Goal: Information Seeking & Learning: Learn about a topic

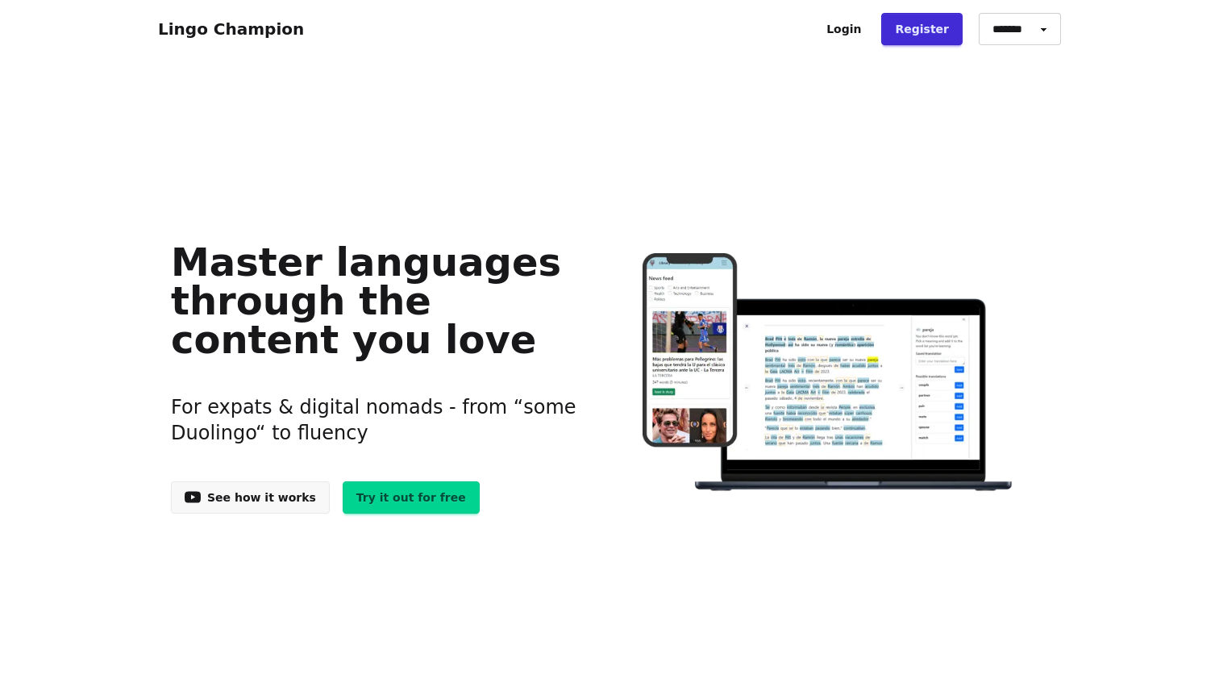
click at [346, 286] on h1 "Master languages through the content you love" at bounding box center [378, 301] width 414 height 116
click at [326, 401] on h3 "For expats & digital nomads - from “some Duolingo“ to fluency" at bounding box center [378, 420] width 414 height 90
click at [447, 406] on h3 "For expats & digital nomads - from “some Duolingo“ to fluency" at bounding box center [378, 420] width 414 height 90
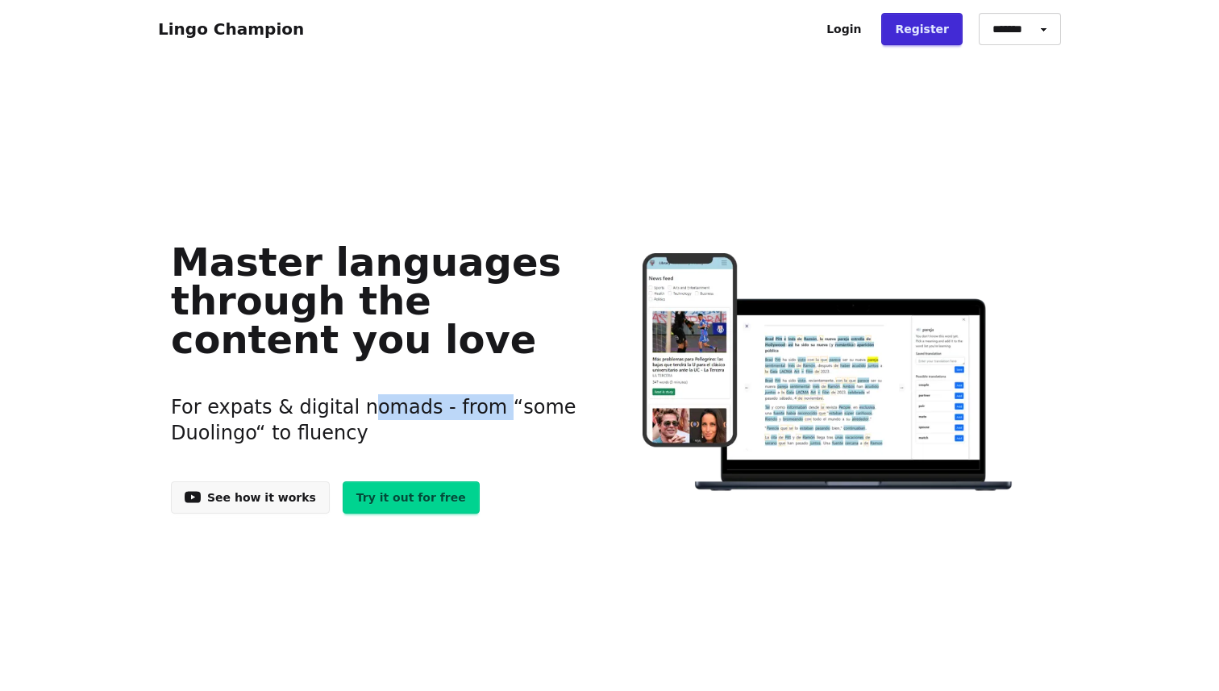
drag, startPoint x: 447, startPoint y: 406, endPoint x: 329, endPoint y: 416, distance: 118.9
click at [329, 416] on h3 "For expats & digital nomads - from “some Duolingo“ to fluency" at bounding box center [378, 420] width 414 height 90
click at [389, 410] on h3 "For expats & digital nomads - from “some Duolingo“ to fluency" at bounding box center [378, 420] width 414 height 90
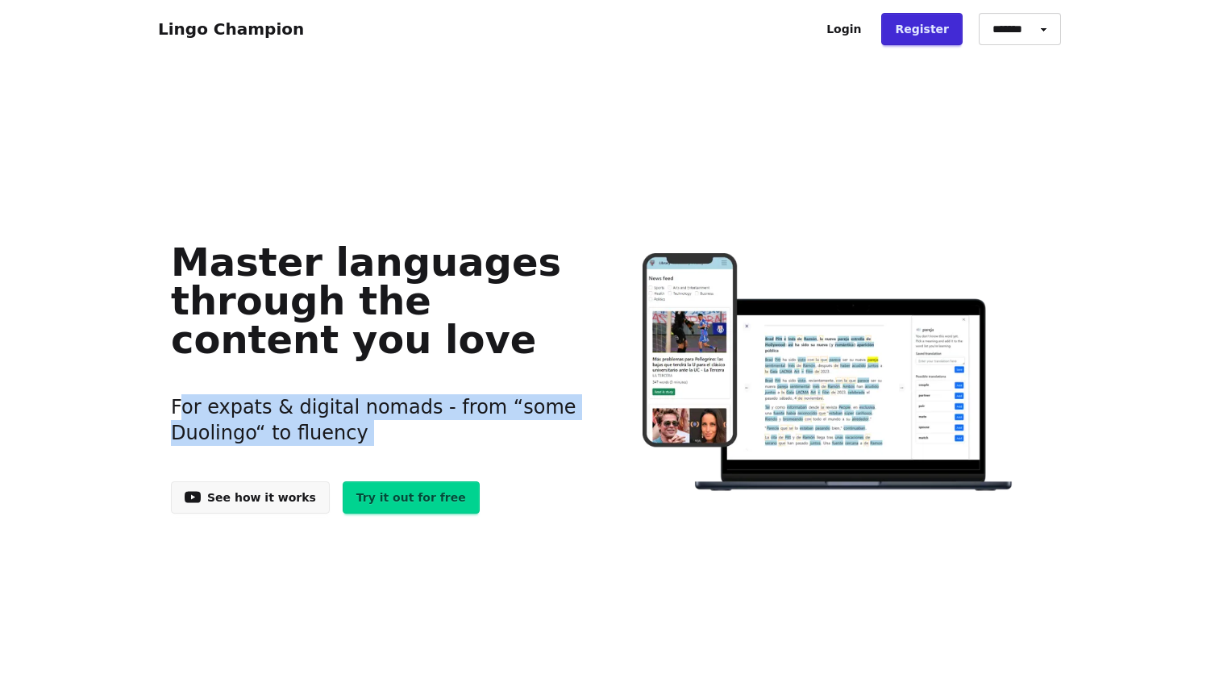
drag, startPoint x: 389, startPoint y: 410, endPoint x: 336, endPoint y: 322, distance: 102.3
click at [336, 322] on div "Master languages through the content you love For expats & digital nomads - fro…" at bounding box center [378, 373] width 414 height 281
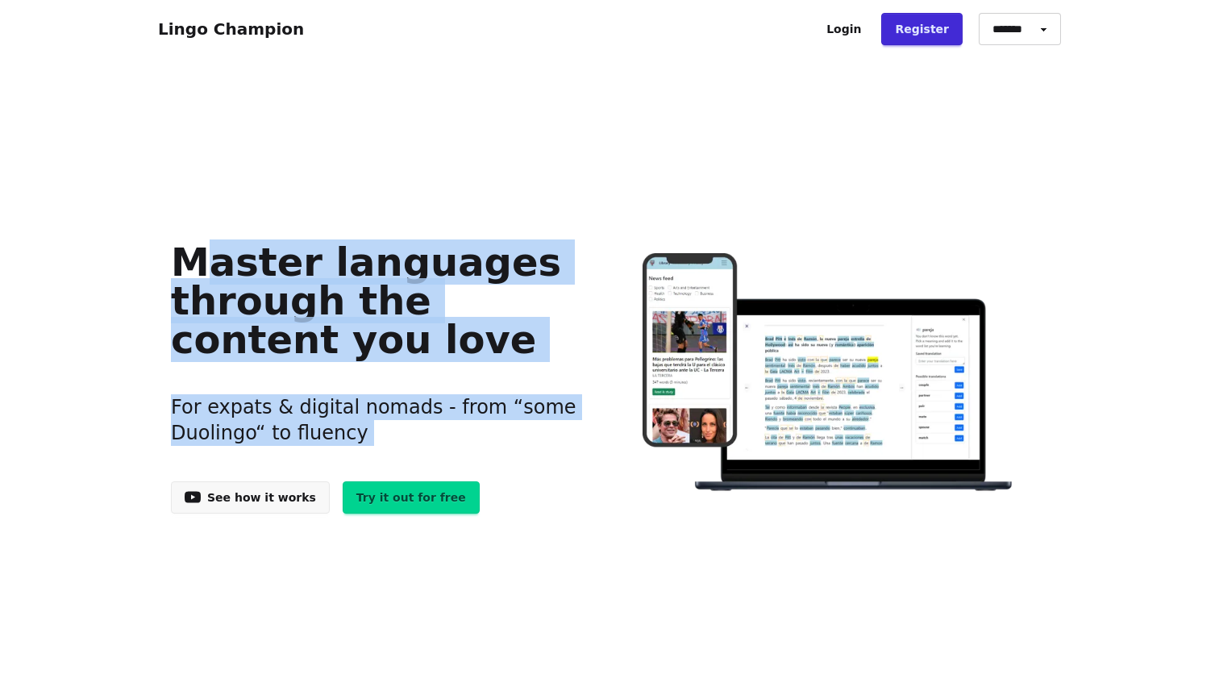
click at [336, 322] on h1 "Master languages through the content you love" at bounding box center [378, 301] width 414 height 116
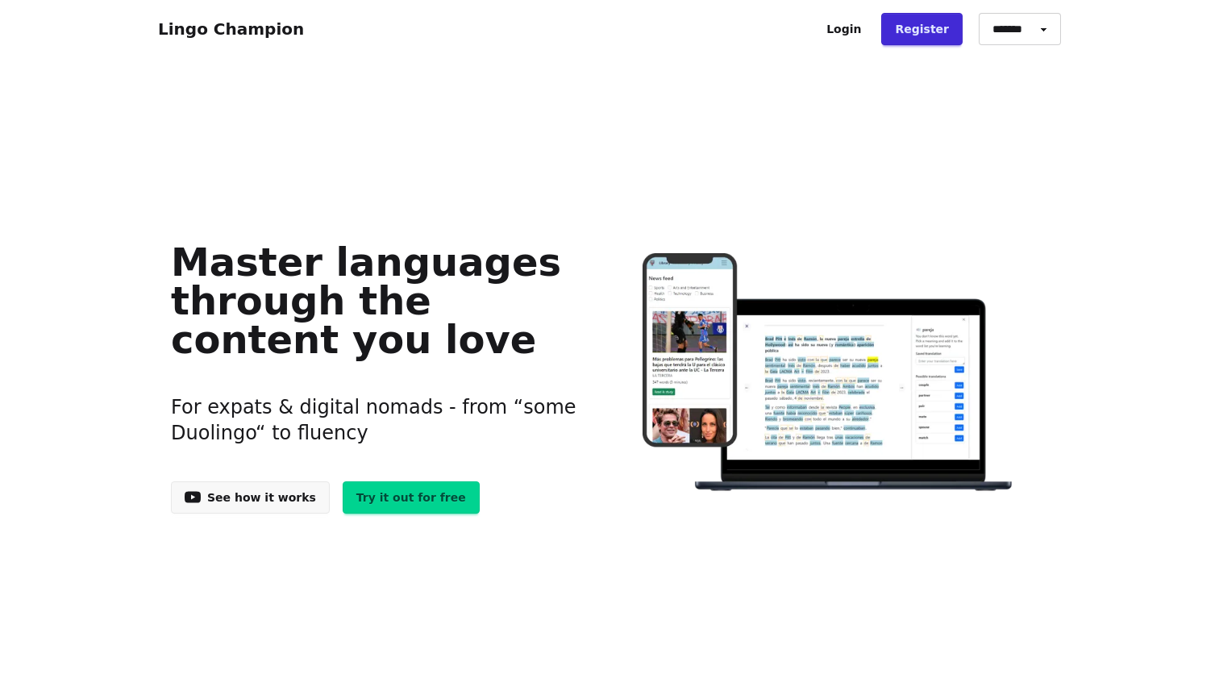
click at [256, 500] on link "See how it works" at bounding box center [250, 497] width 159 height 32
click at [370, 482] on link "Try it out for free" at bounding box center [411, 497] width 137 height 32
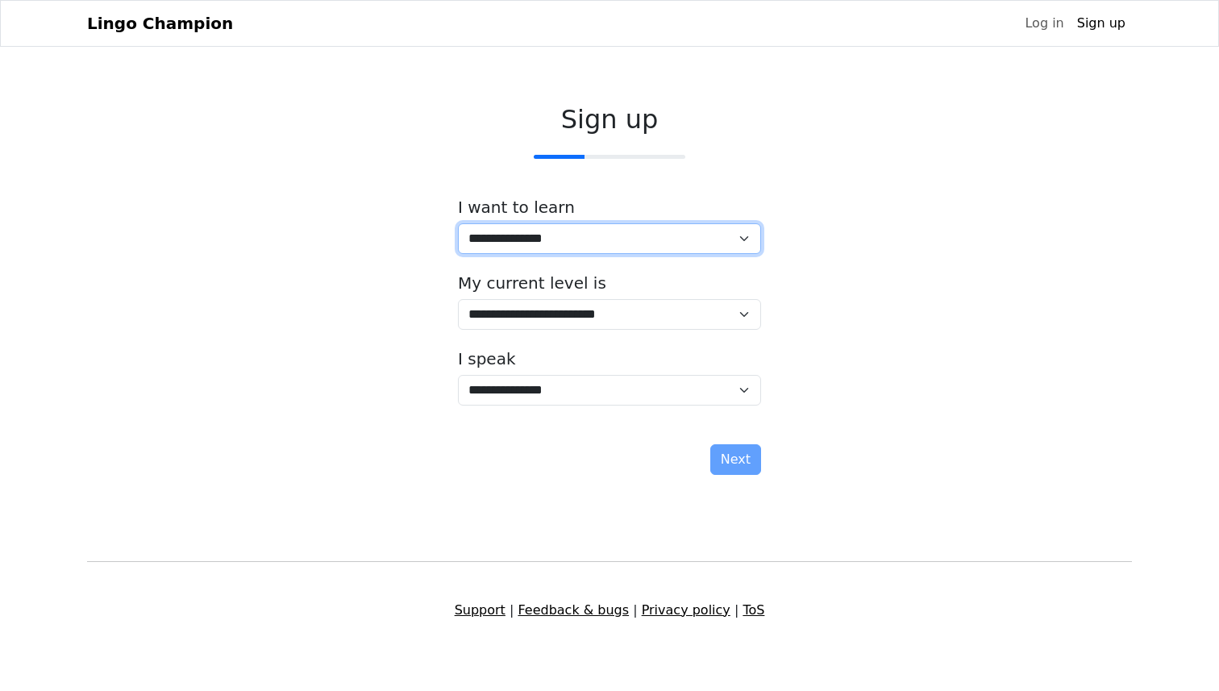
click at [656, 247] on select "**********" at bounding box center [609, 238] width 303 height 31
click at [458, 223] on select "**********" at bounding box center [609, 238] width 303 height 31
click at [595, 243] on select "**********" at bounding box center [609, 238] width 303 height 31
select select "**"
click at [458, 223] on select "**********" at bounding box center [609, 238] width 303 height 31
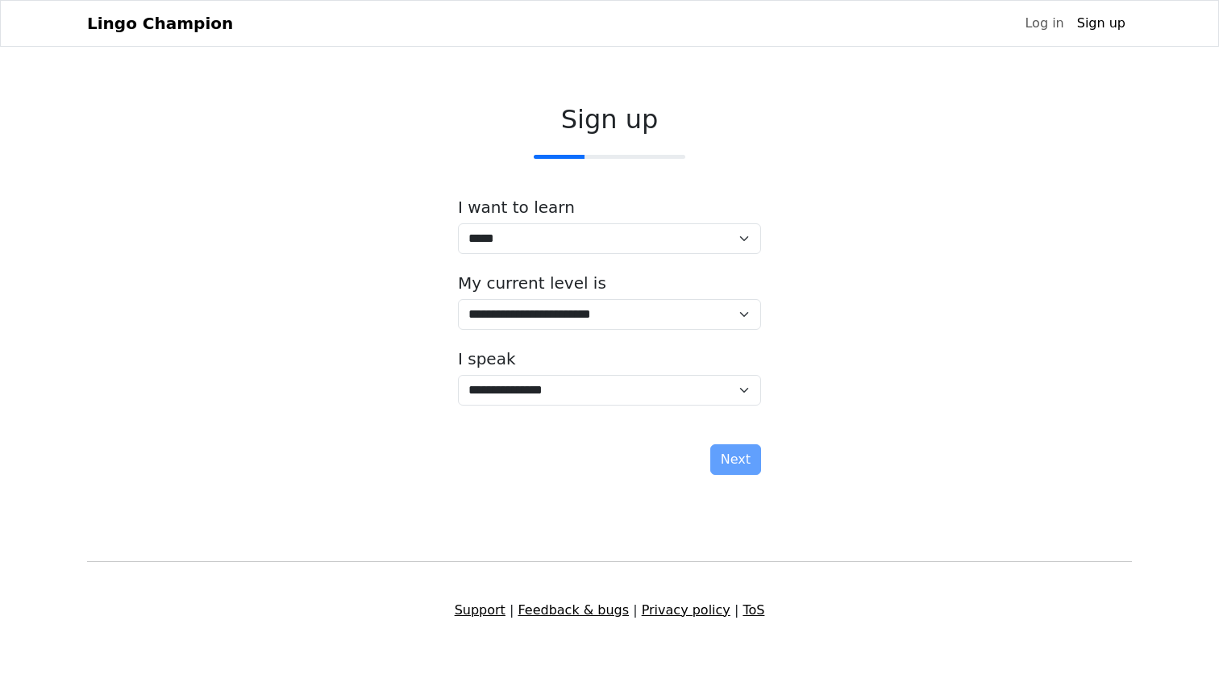
click at [564, 289] on label "My current level is" at bounding box center [532, 282] width 148 height 19
click at [563, 314] on select "**********" at bounding box center [609, 314] width 303 height 31
select select "*"
click at [458, 299] on select "**********" at bounding box center [609, 314] width 303 height 31
click at [578, 383] on select "**********" at bounding box center [609, 390] width 303 height 31
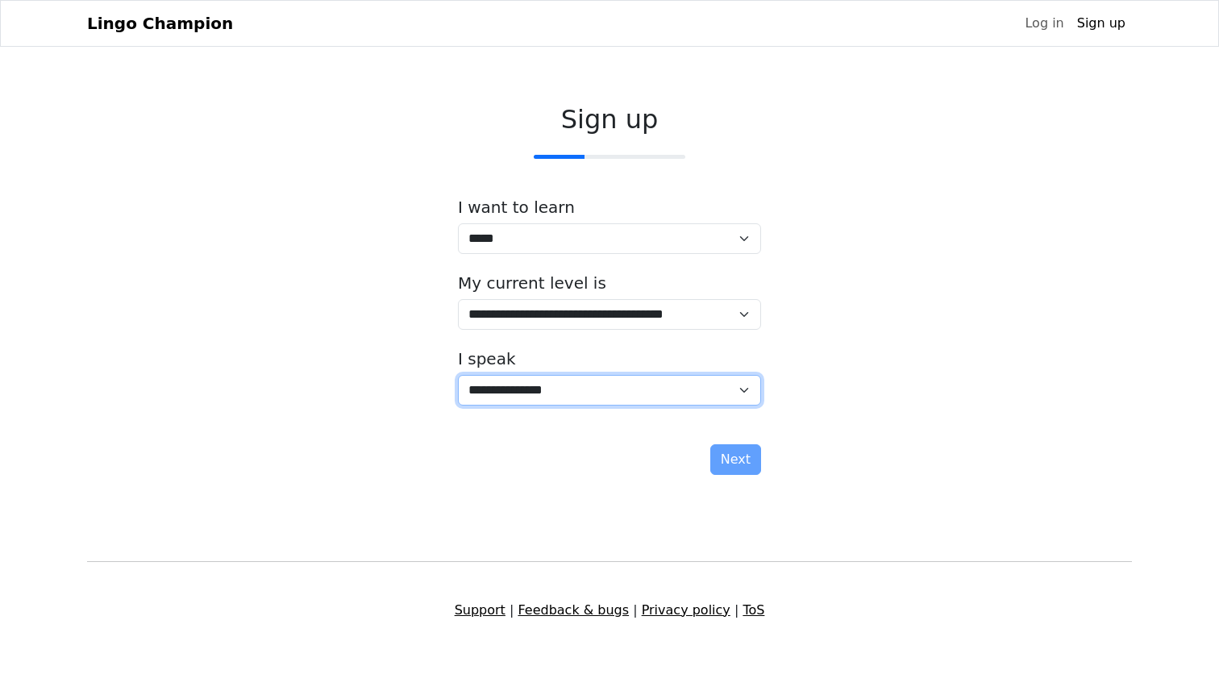
select select "**"
click at [458, 375] on select "**********" at bounding box center [609, 390] width 303 height 31
click at [738, 455] on button "Next" at bounding box center [735, 459] width 51 height 31
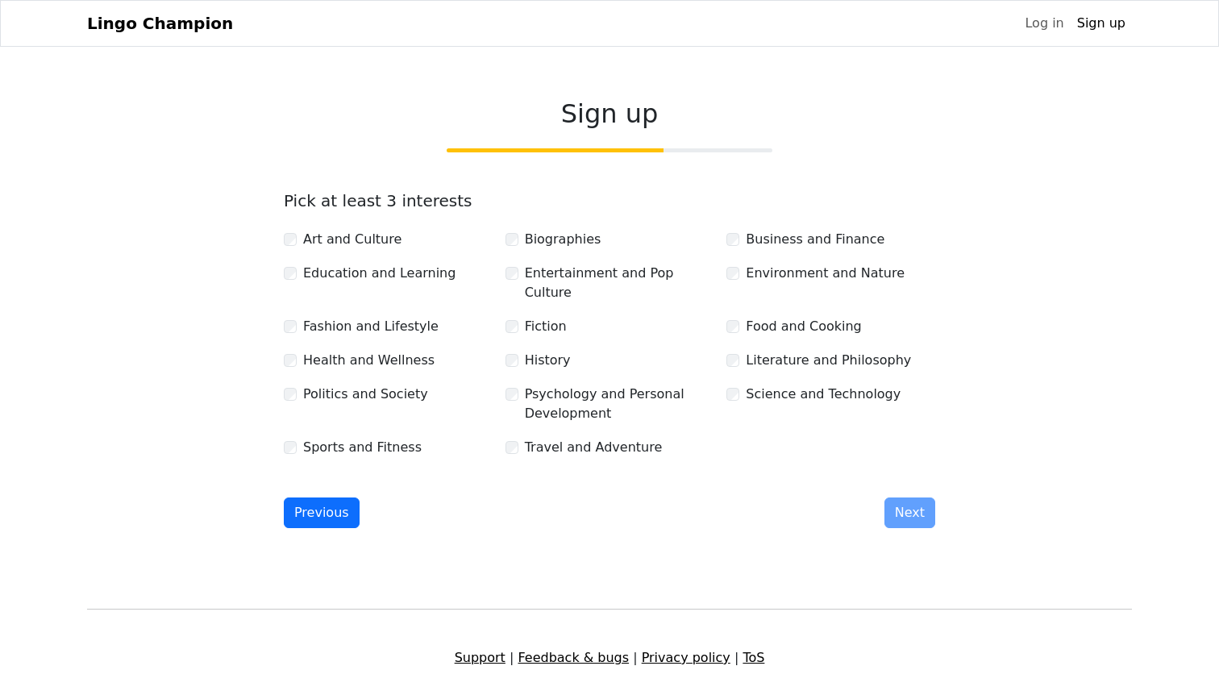
click at [361, 187] on div "Sign up Pick at least 3 interests Art and Culture Biographies Business and Fina…" at bounding box center [609, 312] width 677 height 455
click at [383, 198] on label "Pick at least 3 interests" at bounding box center [378, 200] width 189 height 19
click at [443, 201] on label "Pick at least 3 interests" at bounding box center [378, 200] width 189 height 19
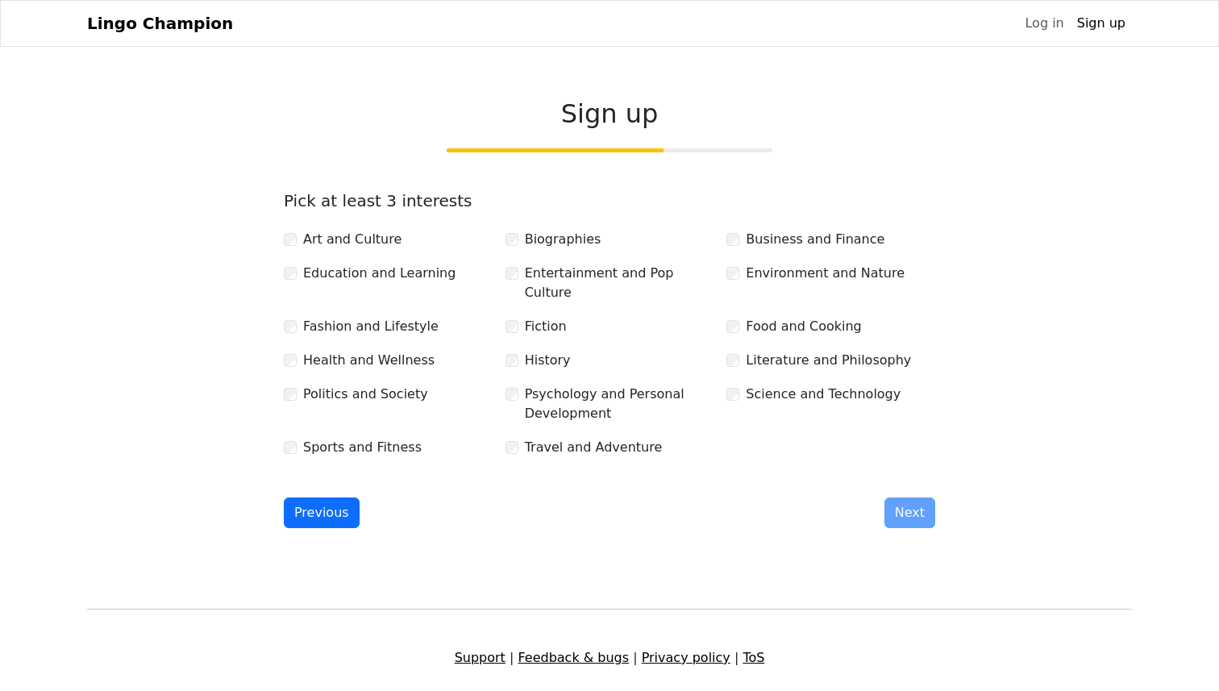
click at [509, 330] on div "Art and Culture Biographies Business and Finance Education and Learning Enterta…" at bounding box center [609, 338] width 664 height 242
click at [523, 409] on div "Art and Culture Biographies Business and Finance Education and Learning Enterta…" at bounding box center [609, 338] width 664 height 242
click at [517, 416] on div "Art and Culture Biographies Business and Finance Education and Learning Enterta…" at bounding box center [609, 338] width 664 height 242
click at [522, 438] on div "Travel and Adventure" at bounding box center [609, 447] width 209 height 19
click at [769, 497] on div "Previous Next" at bounding box center [609, 512] width 651 height 31
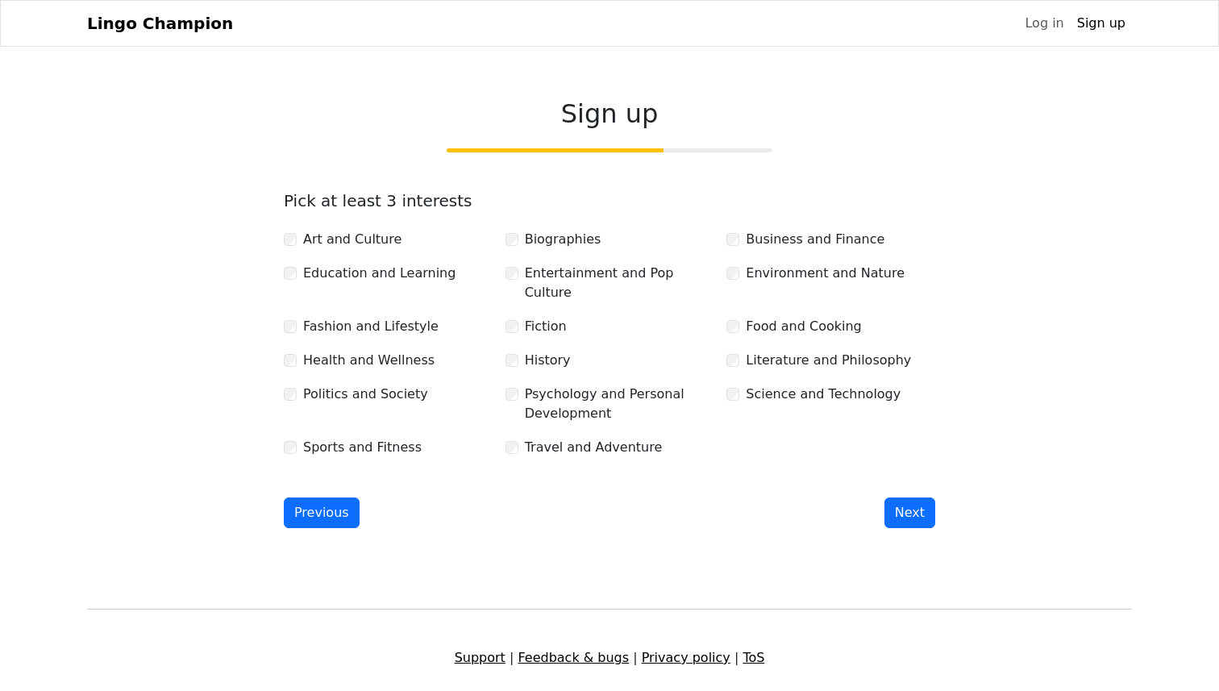
click at [883, 497] on div "Previous Next" at bounding box center [609, 512] width 651 height 31
click at [902, 497] on button "Next" at bounding box center [909, 512] width 51 height 31
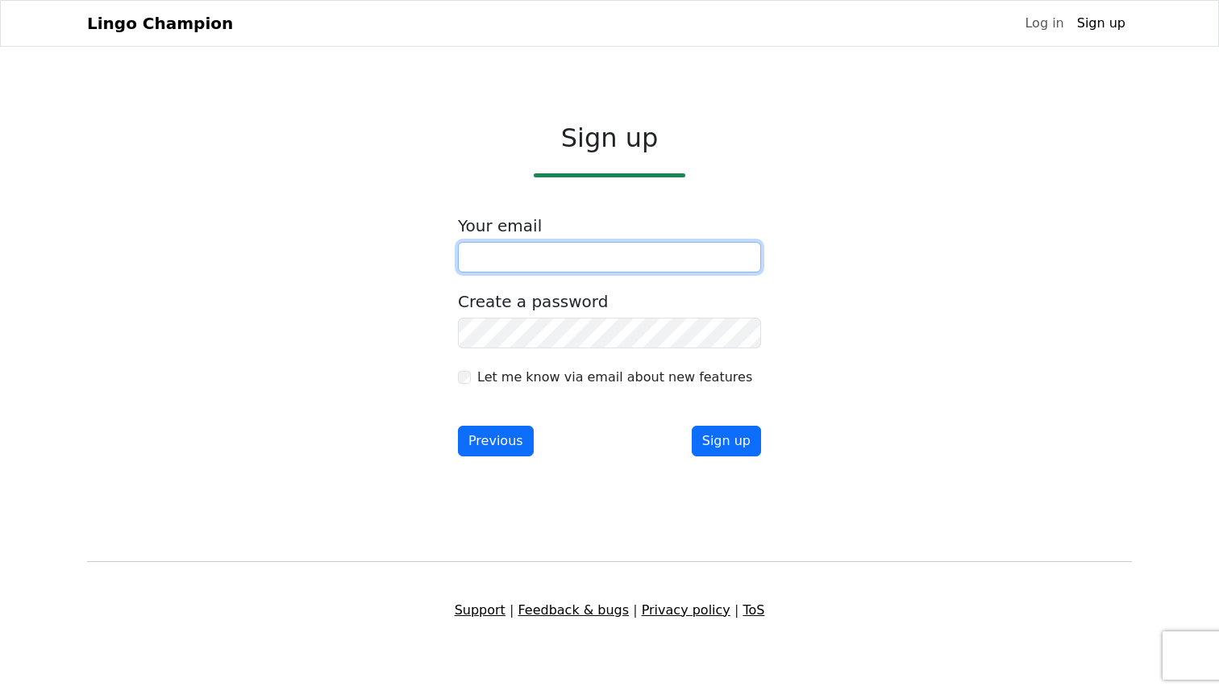
click at [584, 247] on input "email" at bounding box center [609, 257] width 303 height 31
type input "**********"
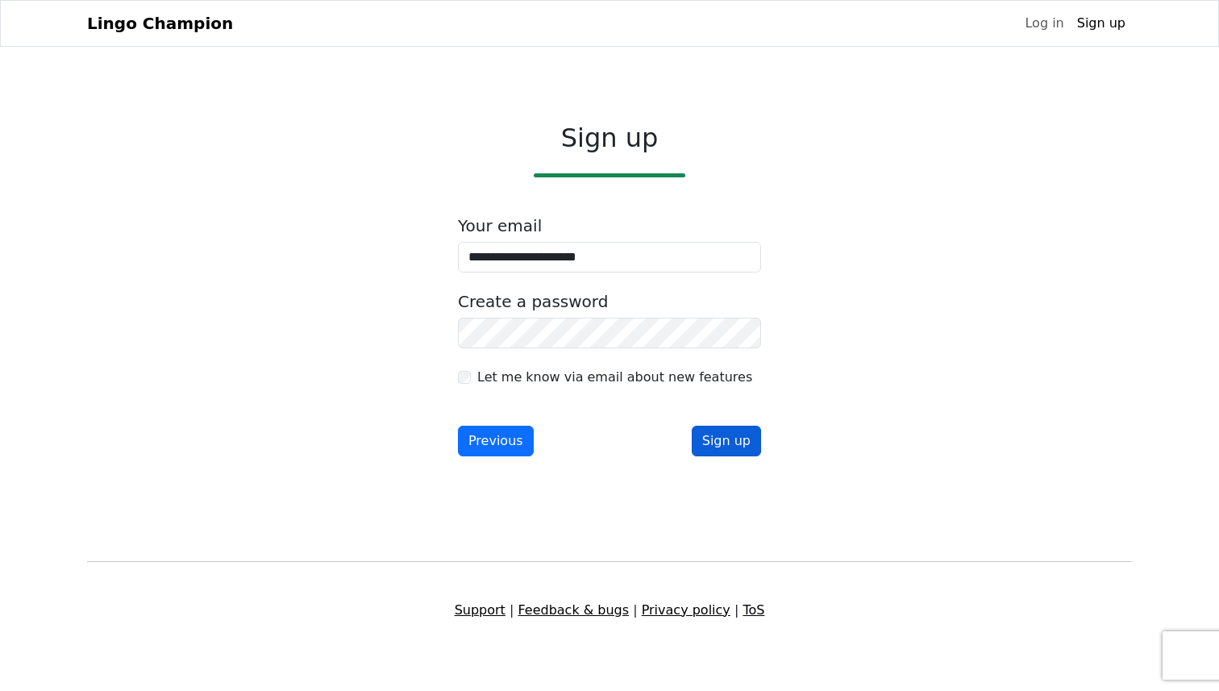
click at [729, 443] on button "Sign up" at bounding box center [726, 441] width 69 height 31
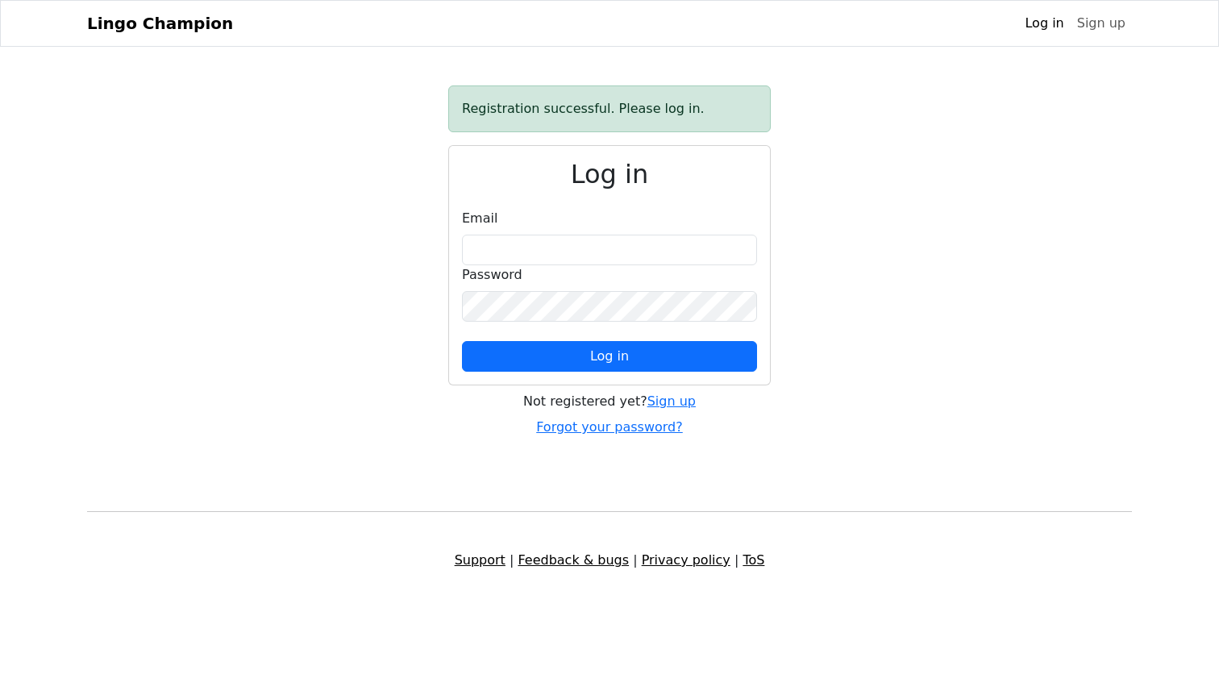
click at [852, 298] on div "Registration successful. Please log in. Log in Email Password Log in Not regist…" at bounding box center [609, 260] width 1064 height 351
click at [640, 242] on input "email" at bounding box center [609, 250] width 295 height 31
type input "**********"
click at [462, 341] on button "Log in" at bounding box center [609, 356] width 295 height 31
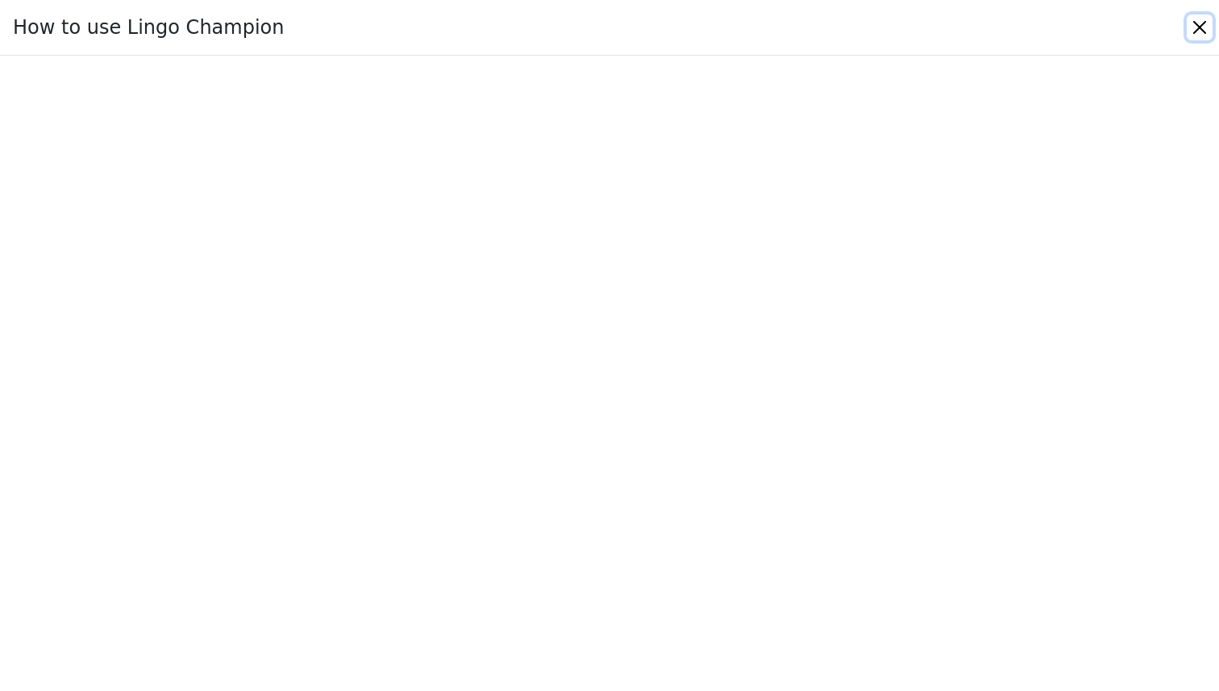
click at [1201, 30] on button "Close" at bounding box center [1200, 28] width 26 height 26
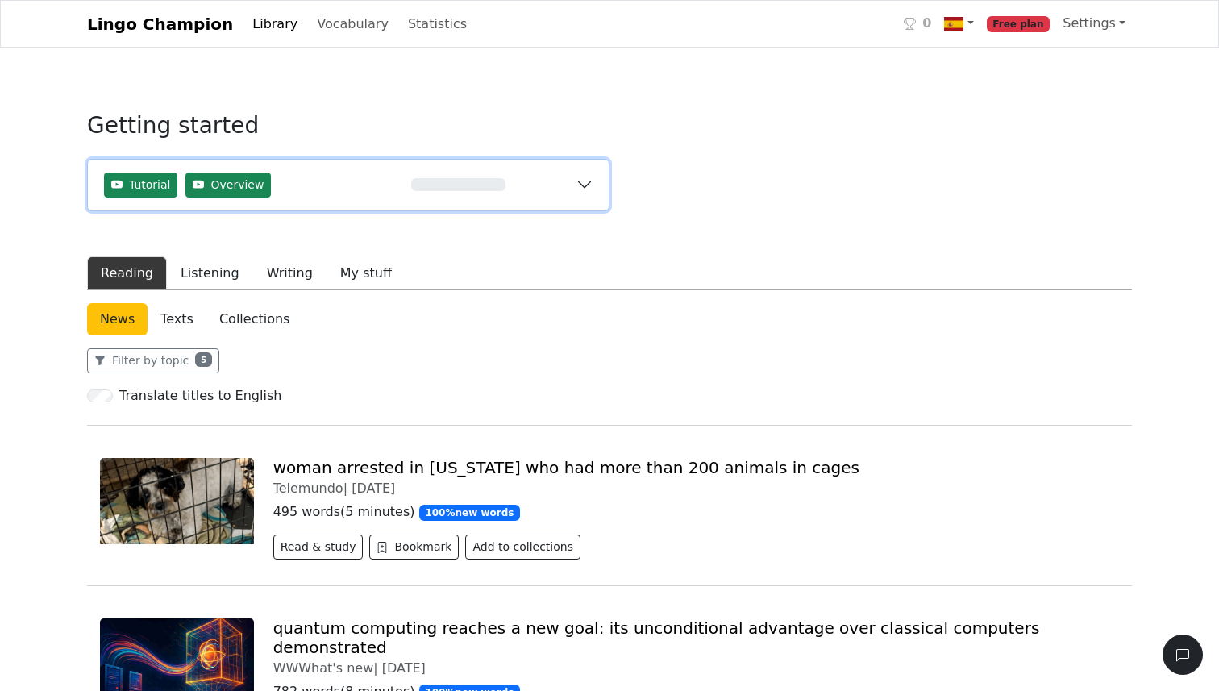
click at [583, 177] on button "Tutorial Overview 0%" at bounding box center [348, 185] width 521 height 51
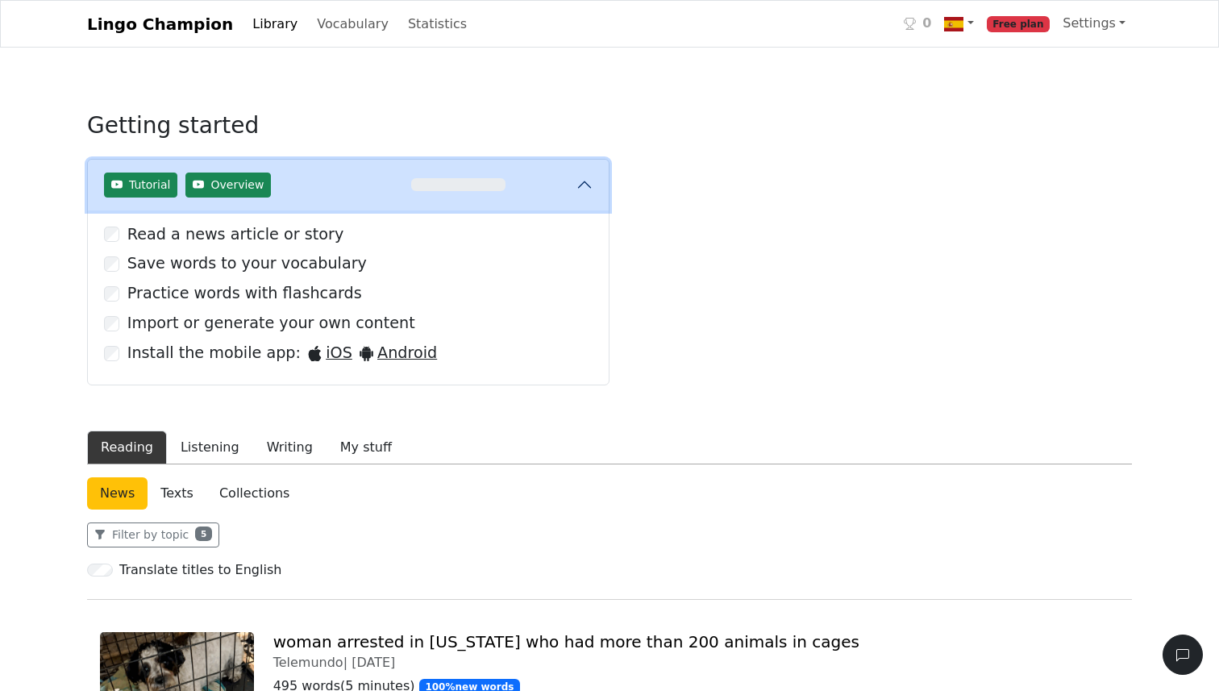
click at [583, 177] on button "Tutorial Overview 0%" at bounding box center [348, 185] width 521 height 51
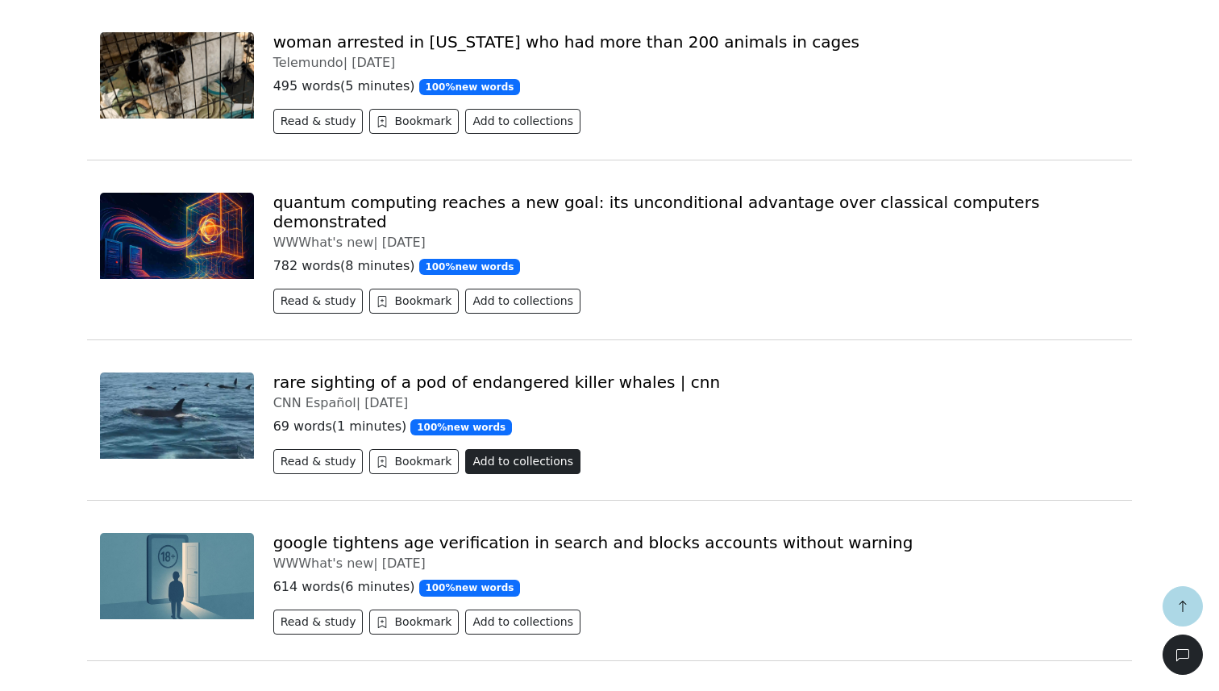
scroll to position [412, 0]
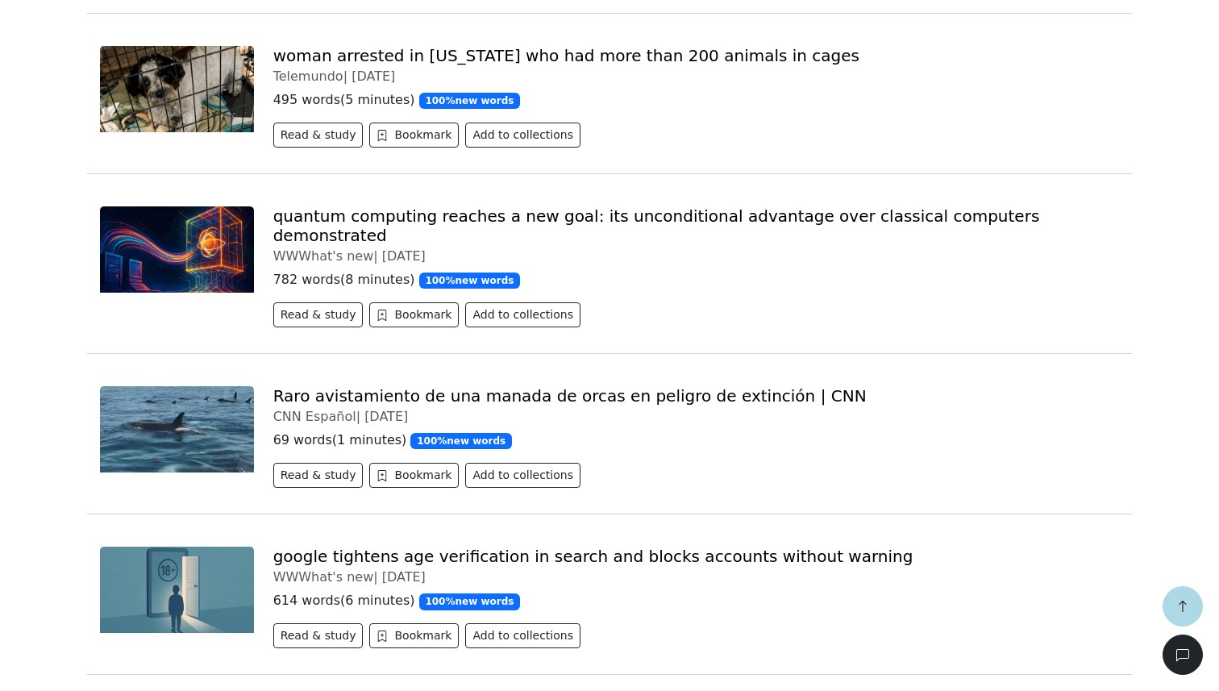
click at [596, 386] on link "Raro avistamiento de una manada de orcas en peligro de extinción | CNN" at bounding box center [569, 395] width 593 height 19
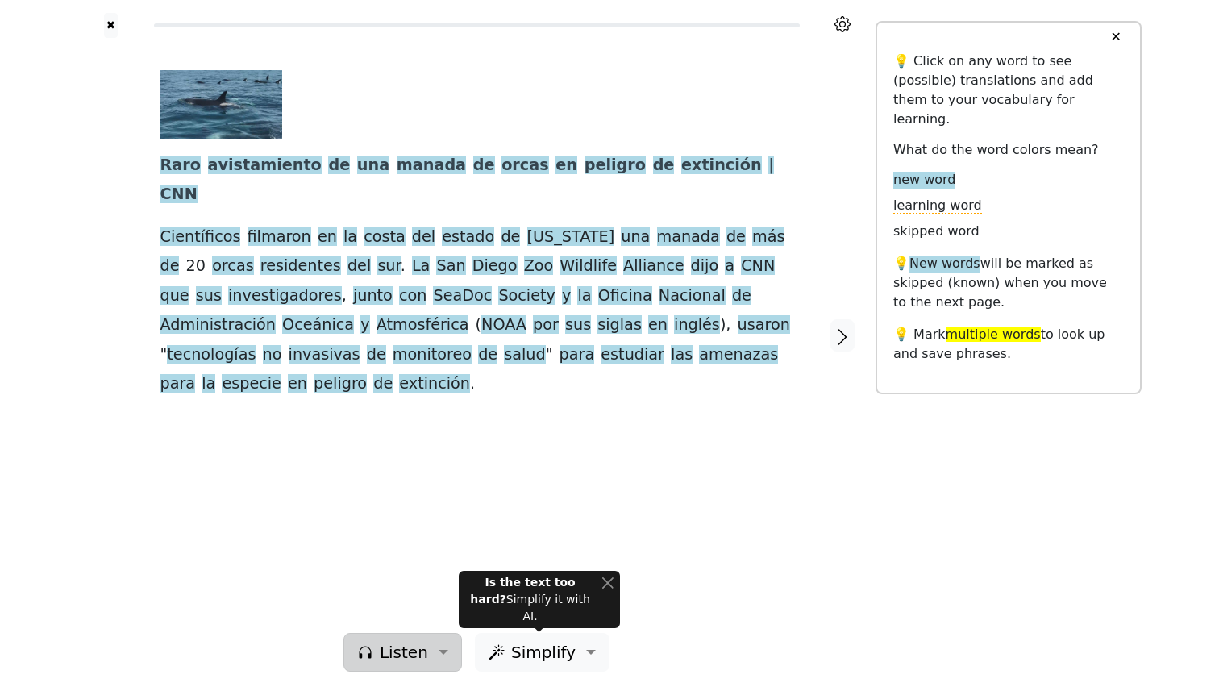
click at [410, 661] on span "Listen" at bounding box center [404, 652] width 48 height 24
click at [552, 675] on div "✖ Raro avistamiento de una manada de orcas en peligro de extinción | CNN Cientí…" at bounding box center [476, 345] width 798 height 691
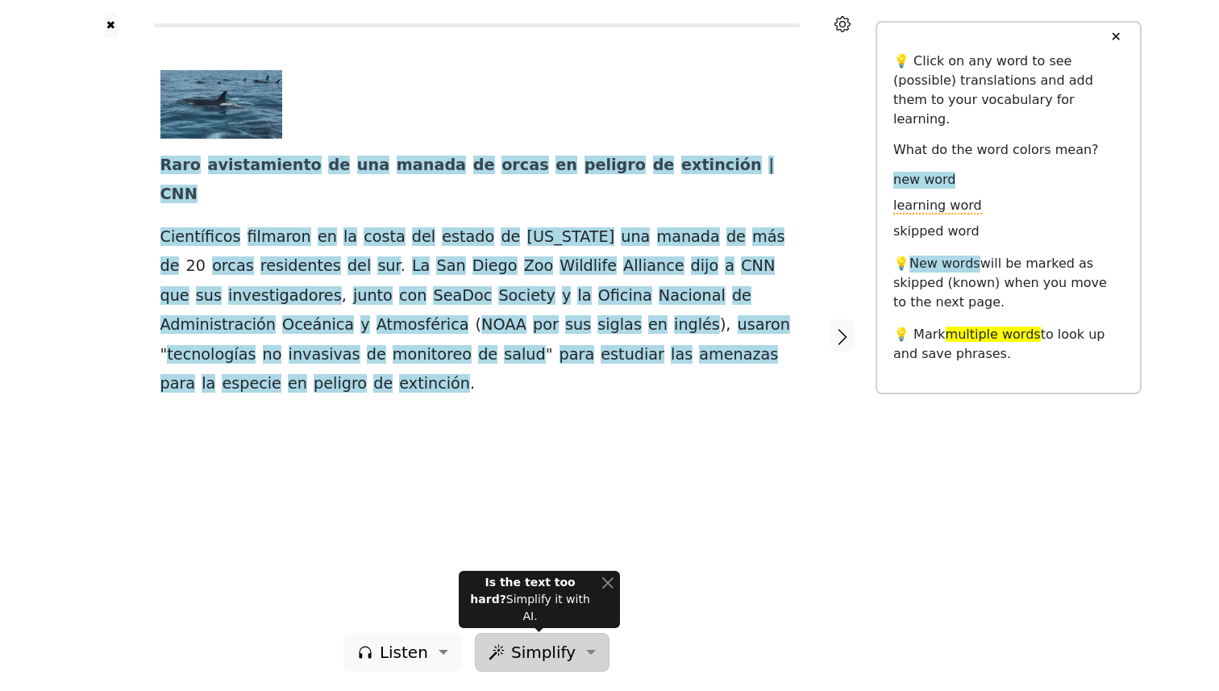
click at [544, 661] on span "Simplify" at bounding box center [543, 652] width 64 height 24
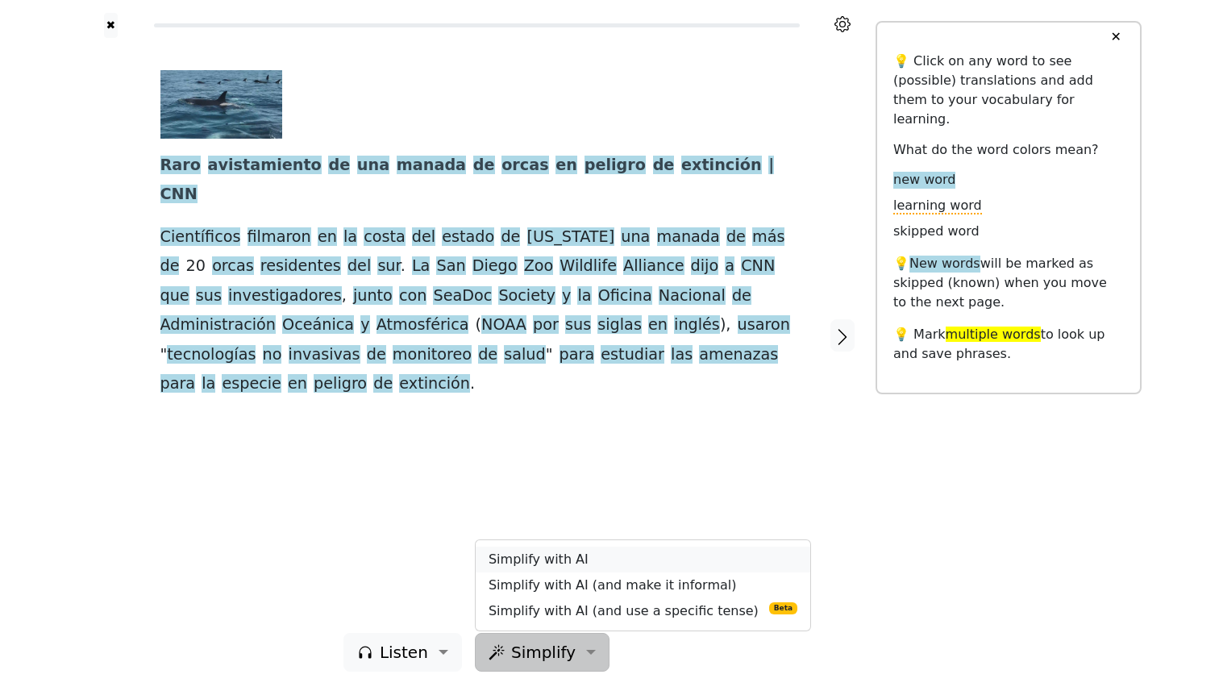
click at [550, 557] on link "Simplify with AI" at bounding box center [643, 560] width 335 height 26
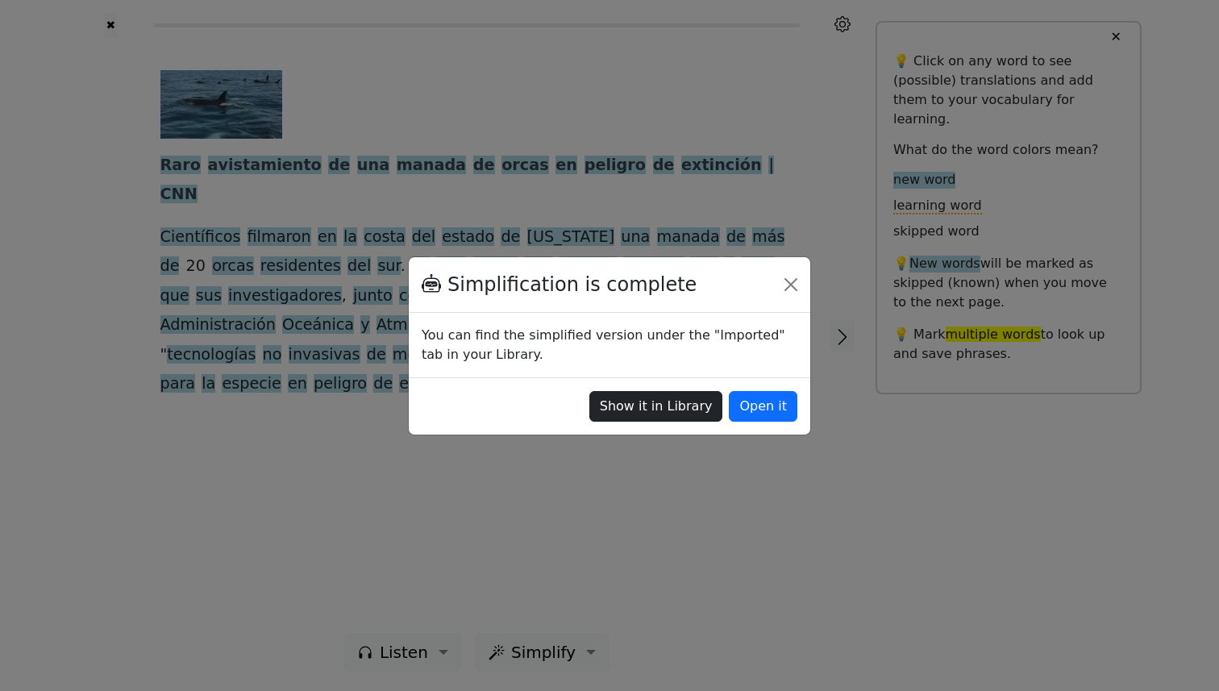
click at [710, 407] on button "Show it in Library" at bounding box center [656, 406] width 134 height 31
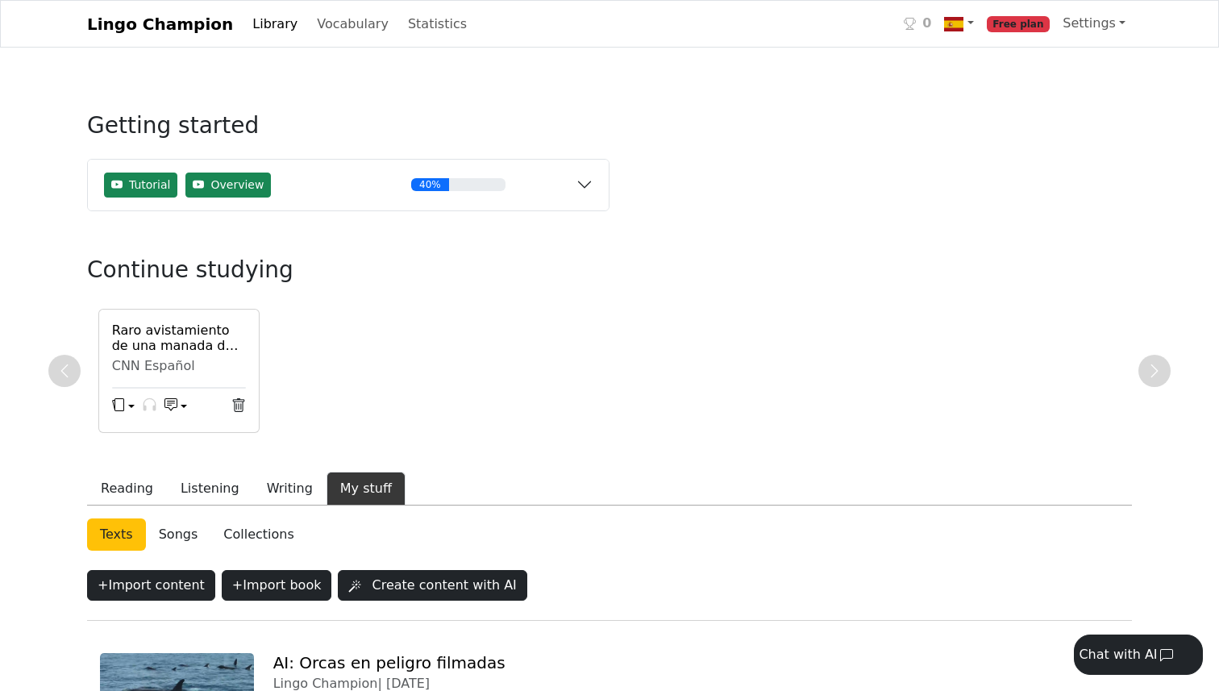
click at [150, 332] on h6 "Raro avistamiento de una manada de orcas en peligro de extinción | CNN" at bounding box center [179, 337] width 134 height 31
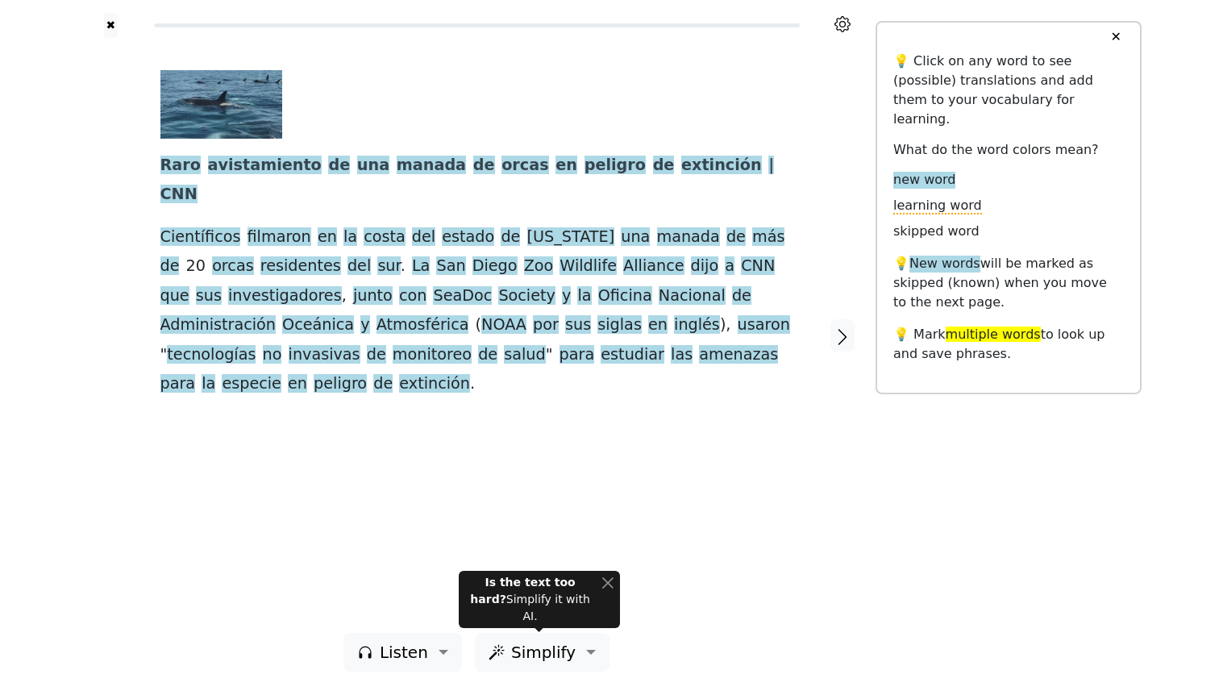
click at [119, 27] on div "✖" at bounding box center [110, 25] width 67 height 25
click at [110, 24] on button "✖" at bounding box center [111, 25] width 14 height 25
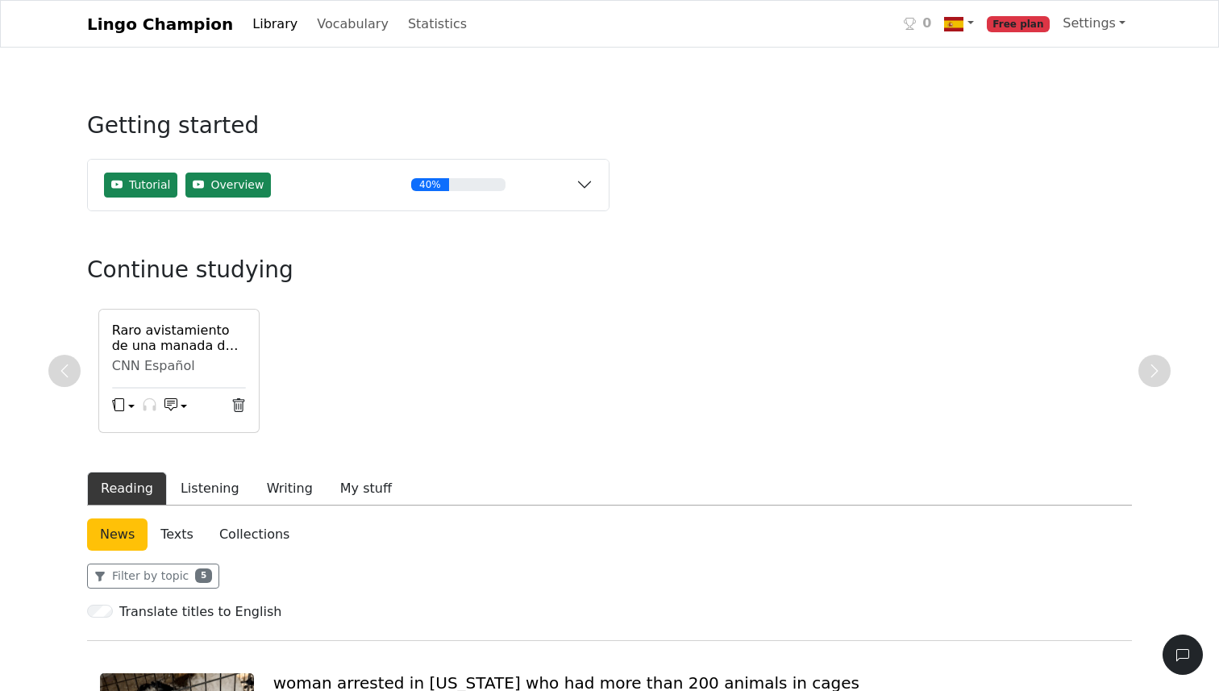
click at [264, 19] on link "Library" at bounding box center [275, 24] width 58 height 32
click at [180, 19] on link "Lingo Champion" at bounding box center [160, 24] width 146 height 32
click at [276, 18] on link "Library" at bounding box center [275, 24] width 58 height 32
click at [124, 403] on button "button" at bounding box center [123, 407] width 23 height 24
click at [124, 403] on div "General flashcards (lowest strength first) SRS flashcards (earliest due date fi…" at bounding box center [258, 376] width 292 height 66
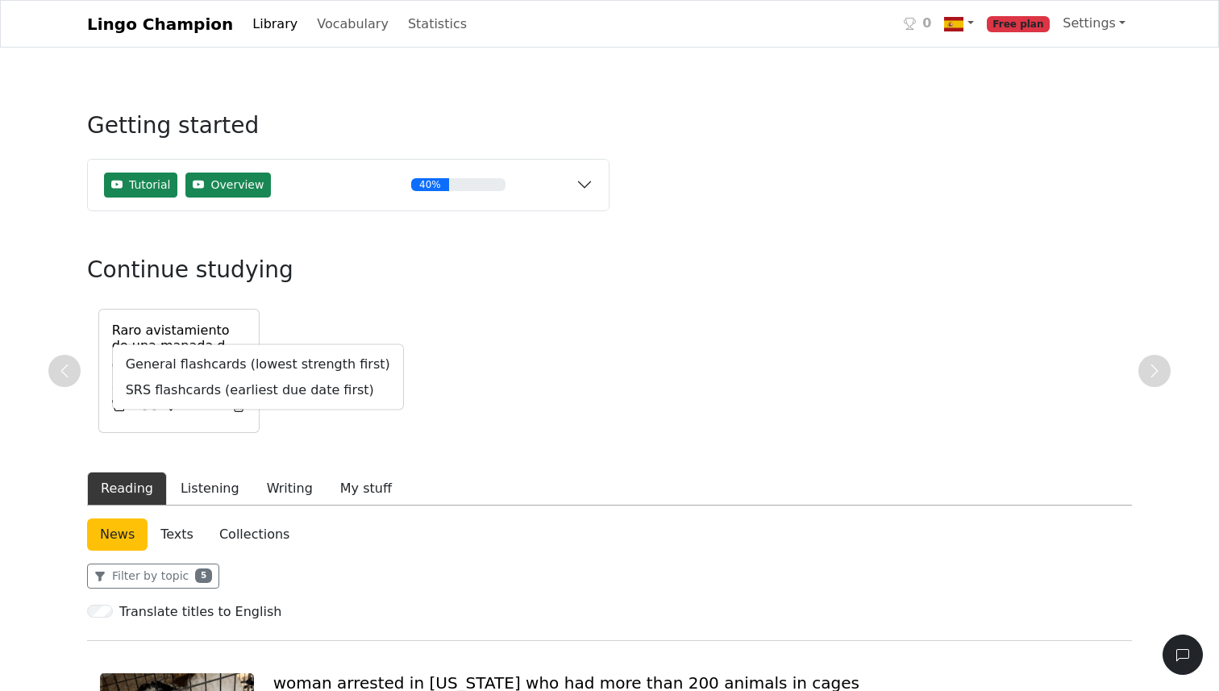
click at [156, 318] on div "Raro avistamiento de una manada de orcas en peligro de extinción | CNN CNN Espa…" at bounding box center [179, 371] width 160 height 123
click at [132, 335] on h6 "Raro avistamiento de una manada de orcas en peligro de extinción | CNN" at bounding box center [179, 337] width 134 height 31
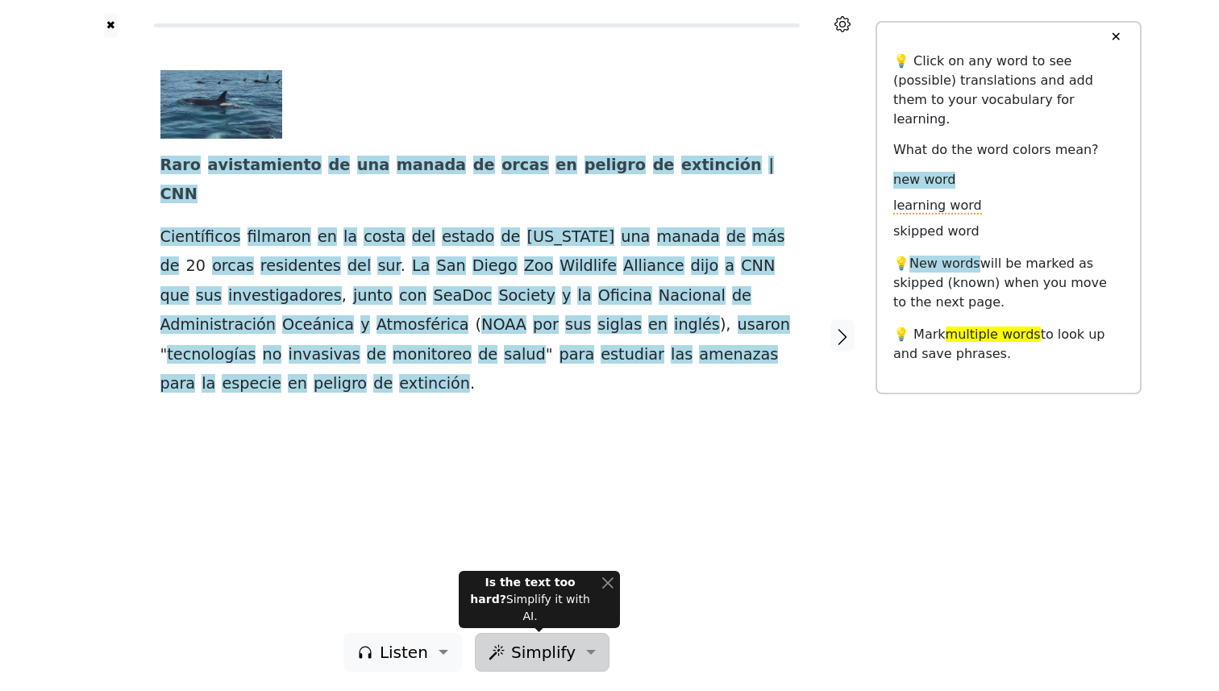
click at [539, 654] on span "Simplify" at bounding box center [543, 652] width 64 height 24
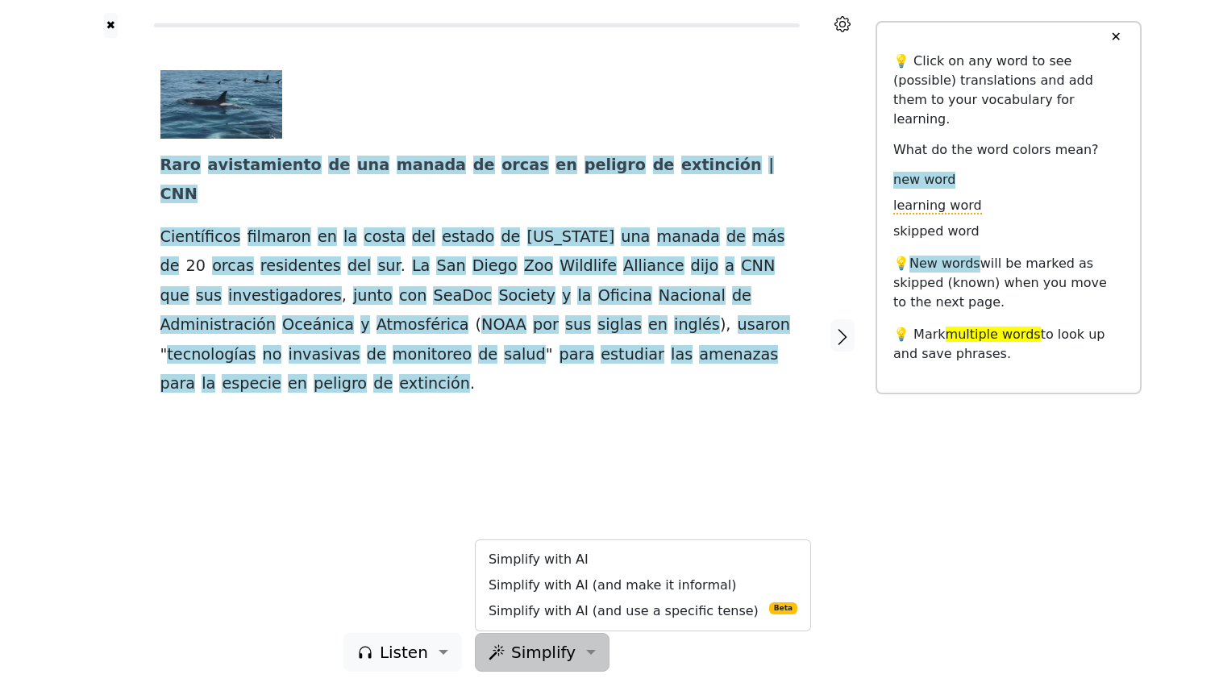
click at [561, 482] on div "Raro avistamiento de una manada de orcas en peligro de extinción | CNN Científi…" at bounding box center [476, 335] width 665 height 595
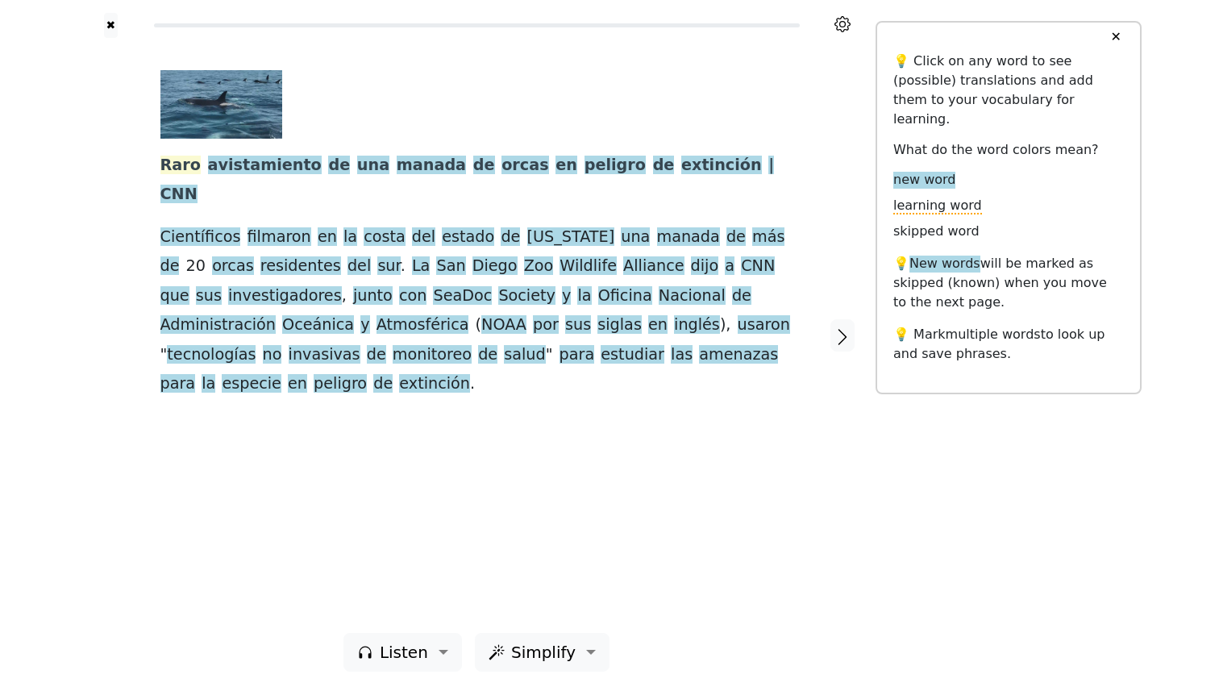
click at [184, 163] on span "Raro" at bounding box center [180, 166] width 40 height 20
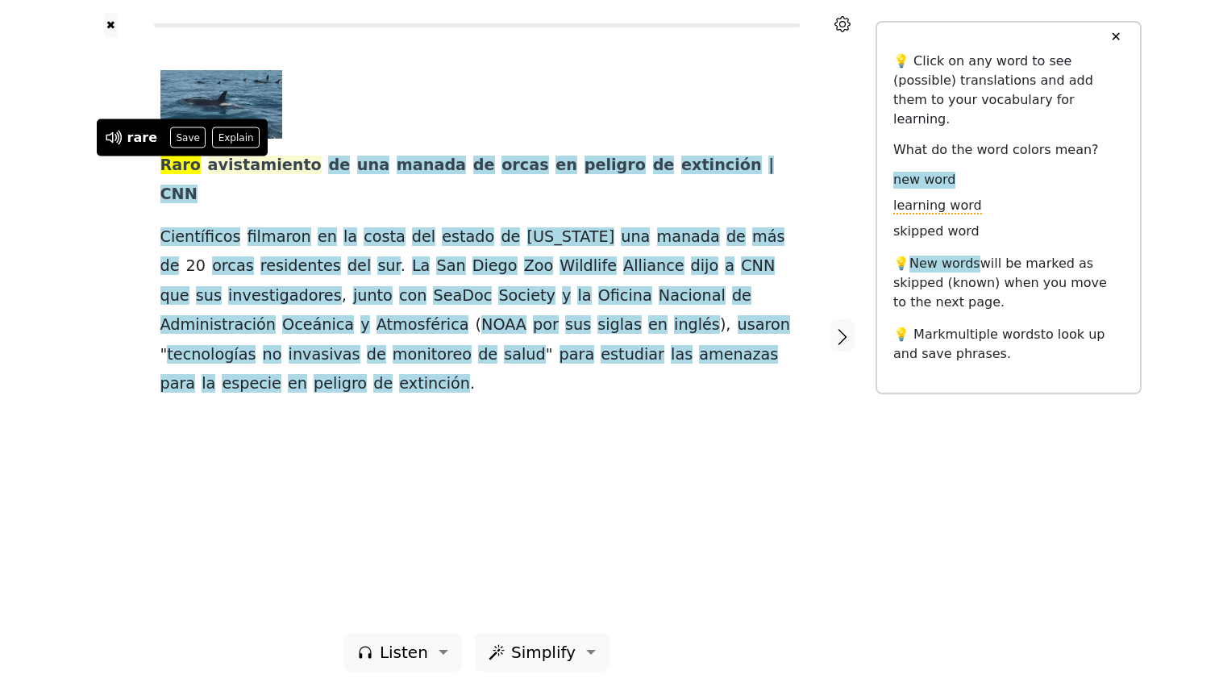
click at [227, 163] on span "avistamiento" at bounding box center [265, 166] width 114 height 20
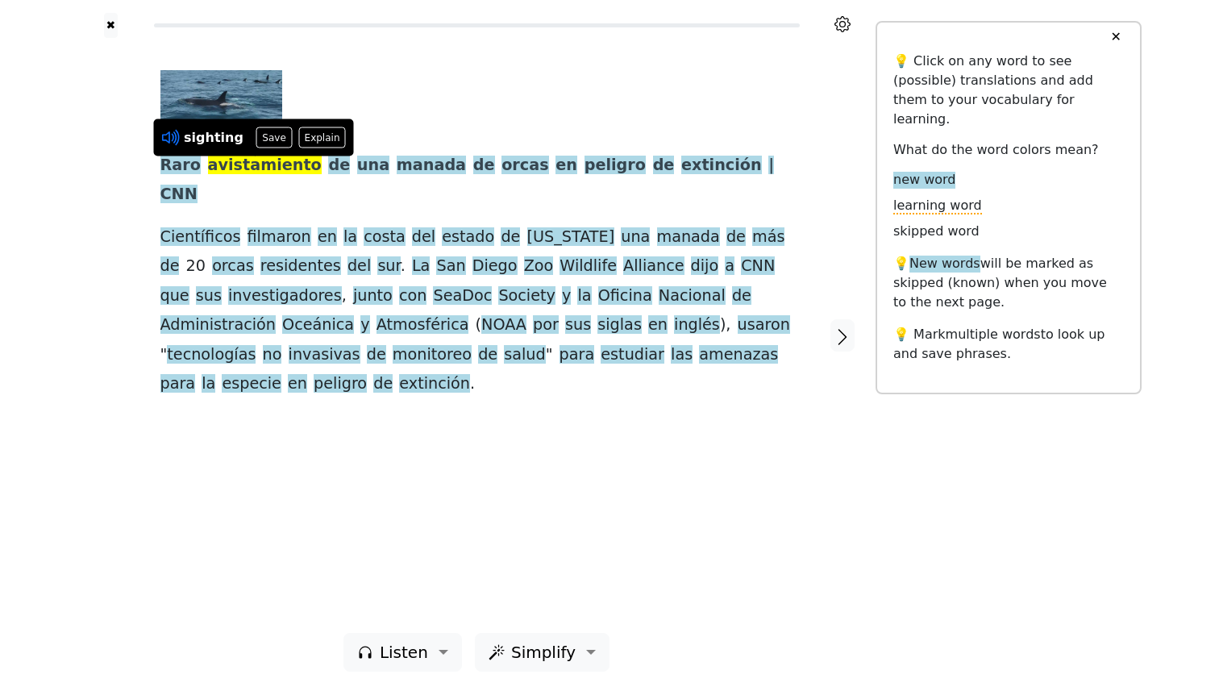
click at [173, 134] on icon at bounding box center [170, 137] width 21 height 21
click at [328, 173] on span "de" at bounding box center [339, 166] width 22 height 20
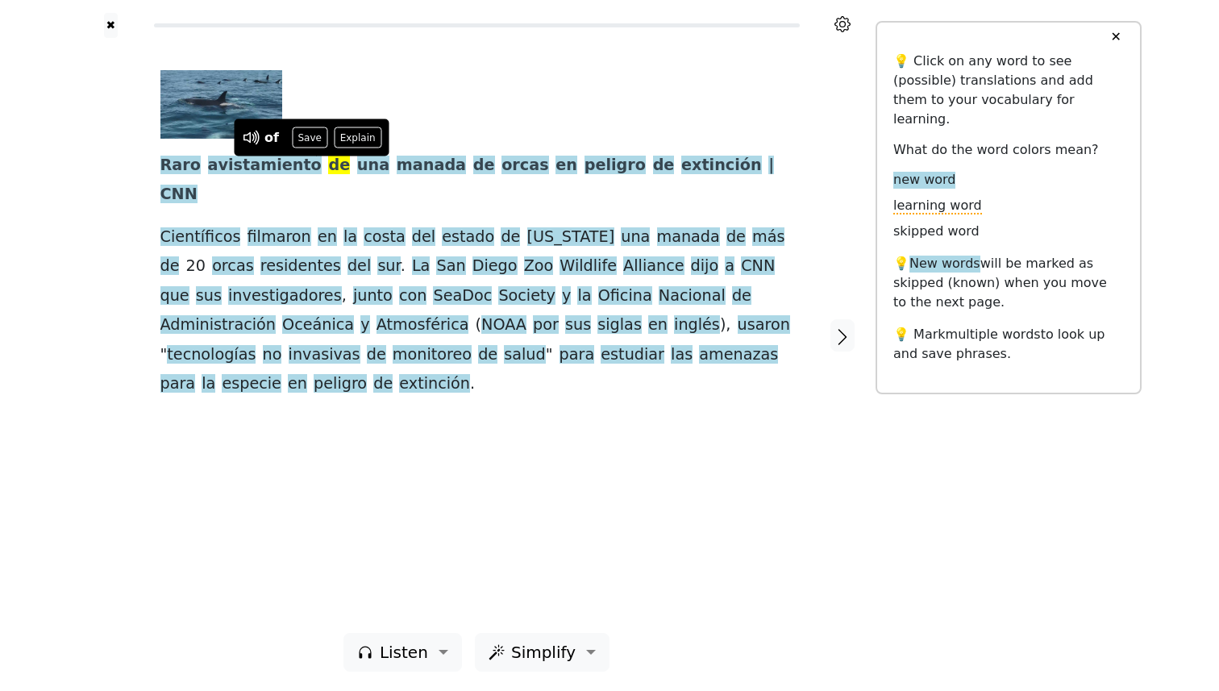
click at [389, 164] on span at bounding box center [392, 166] width 7 height 20
click at [357, 165] on span "una" at bounding box center [373, 166] width 32 height 20
click at [397, 163] on span "manada" at bounding box center [431, 166] width 69 height 20
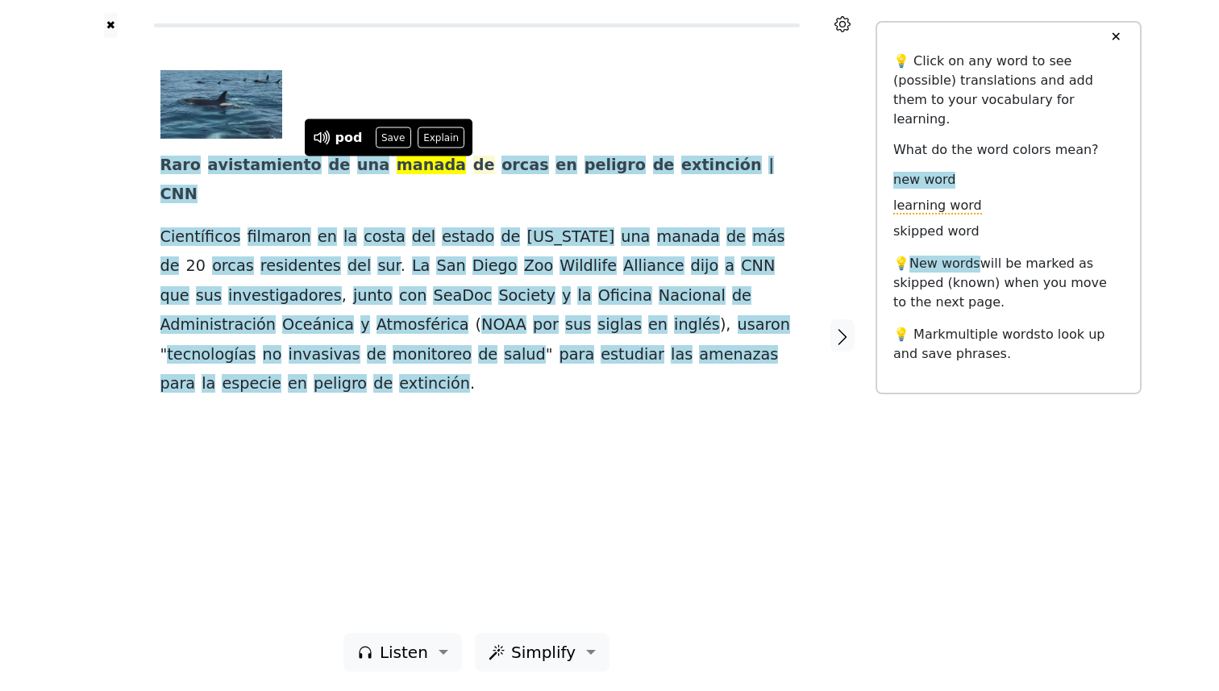
click at [473, 160] on span "de" at bounding box center [484, 166] width 22 height 20
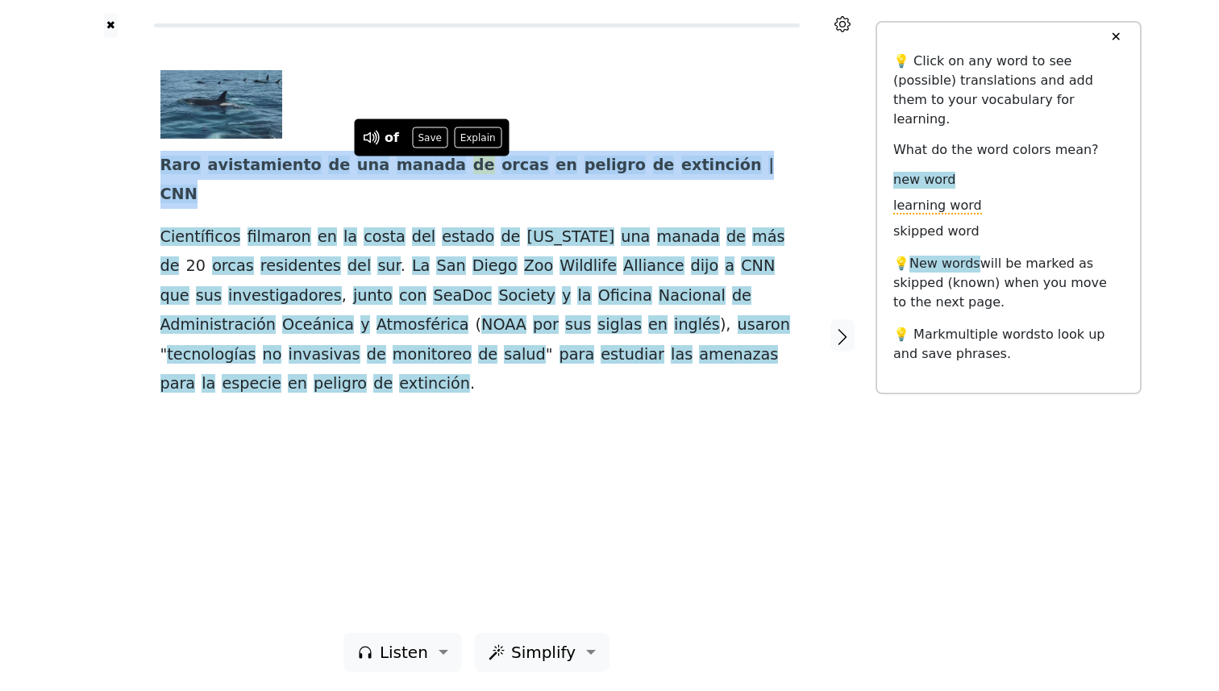
drag, startPoint x: 738, startPoint y: 164, endPoint x: 157, endPoint y: 172, distance: 581.2
click at [157, 172] on div "Raro avistamiento de una manada de orcas en peligro de extinción | CNN Científi…" at bounding box center [476, 335] width 665 height 595
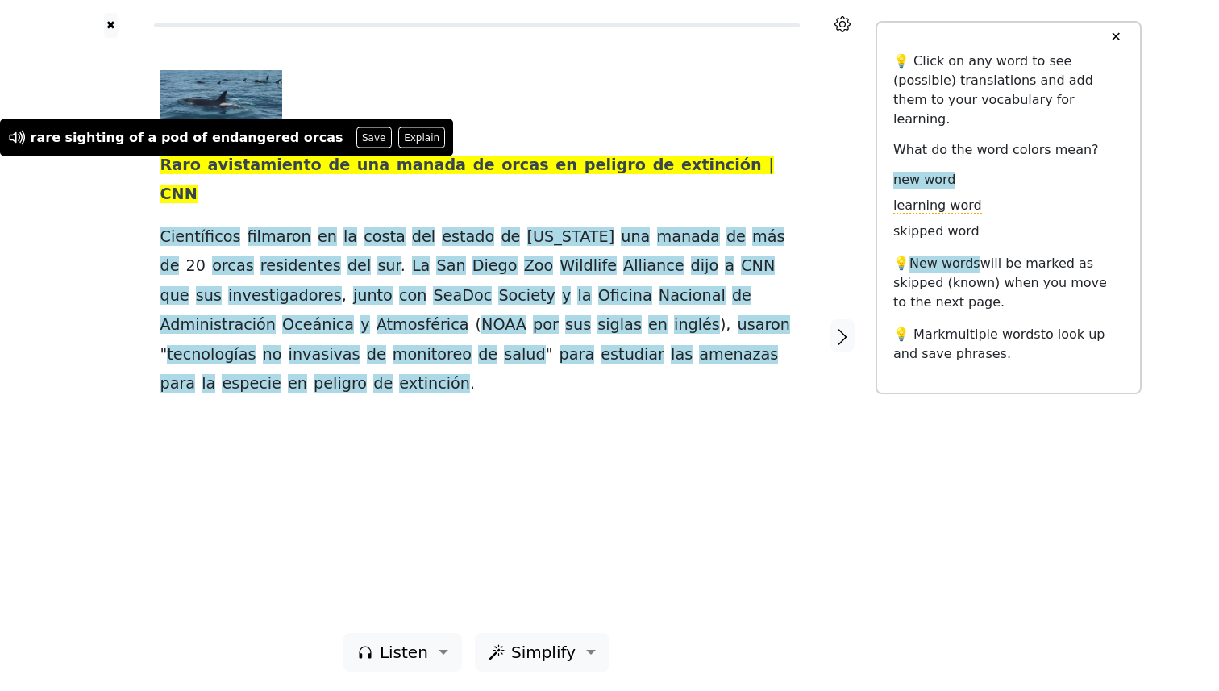
click at [318, 426] on div "Raro avistamiento de una manada de orcas en peligro de extinción | CNN Científi…" at bounding box center [476, 335] width 665 height 595
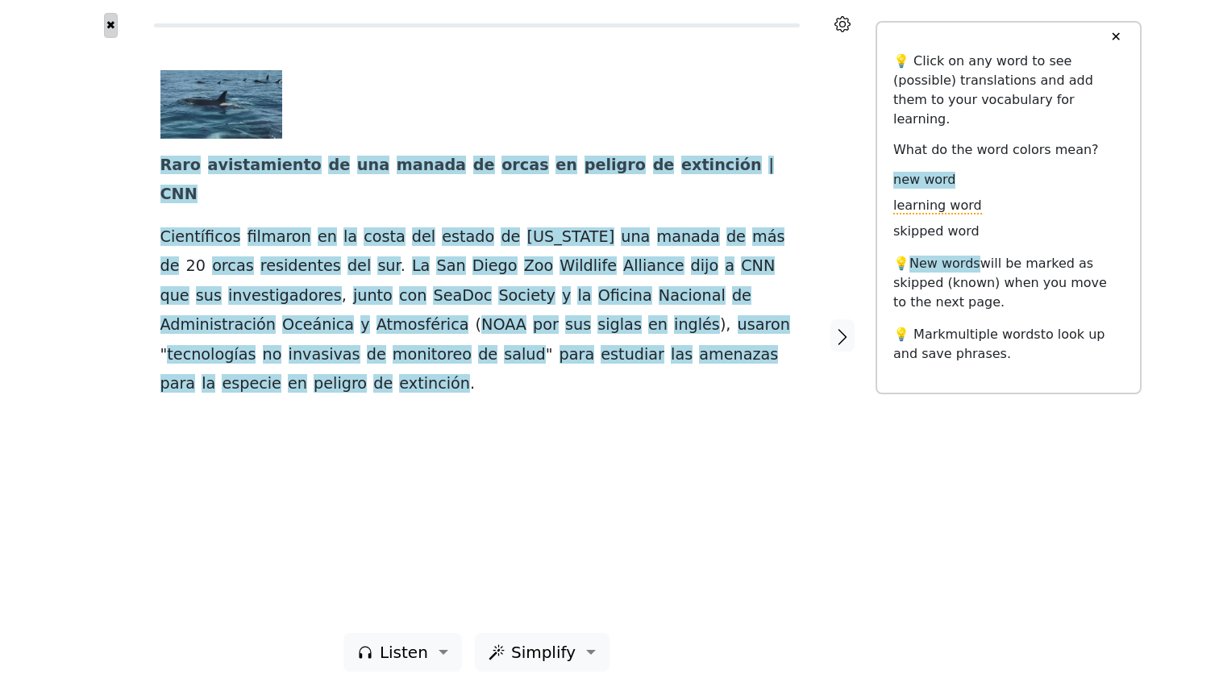
click at [111, 28] on button "✖" at bounding box center [111, 25] width 14 height 25
